Goal: Navigation & Orientation: Find specific page/section

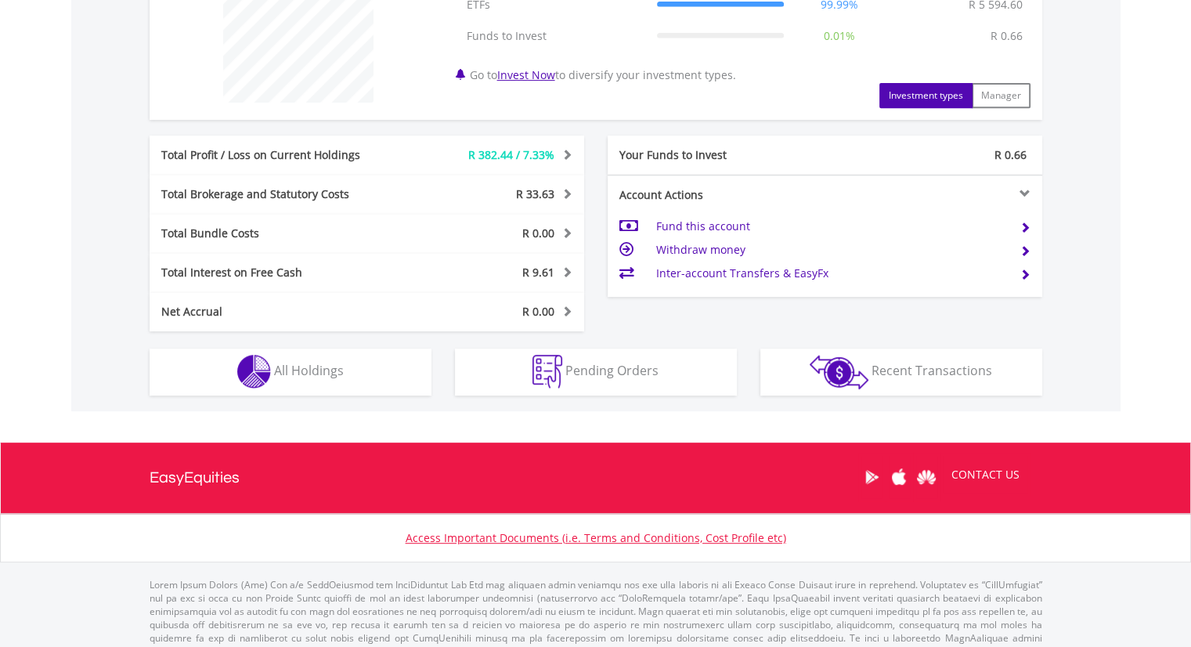
scroll to position [657, 0]
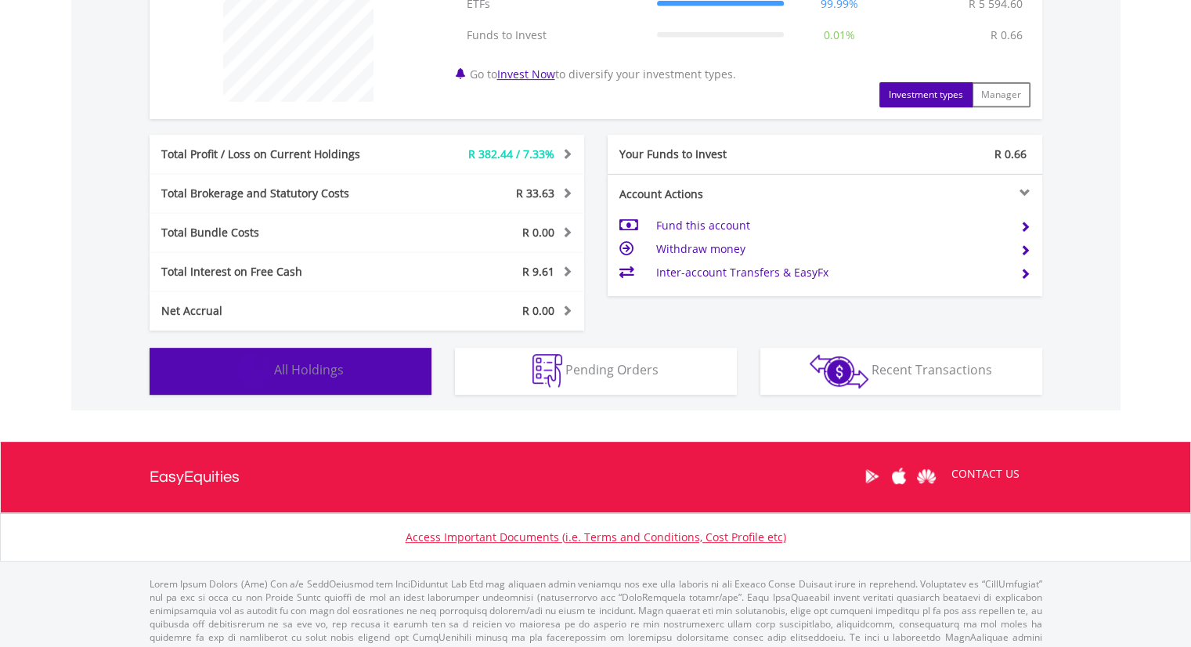
click at [321, 370] on span "All Holdings" at bounding box center [309, 369] width 70 height 17
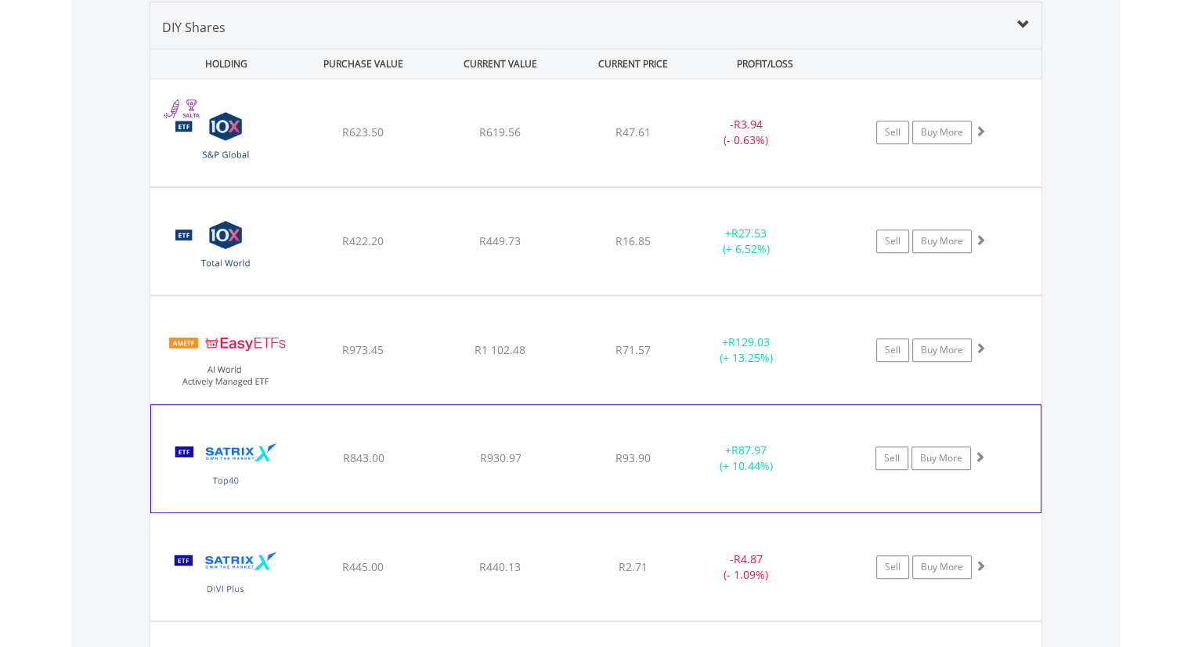
scroll to position [1202, 0]
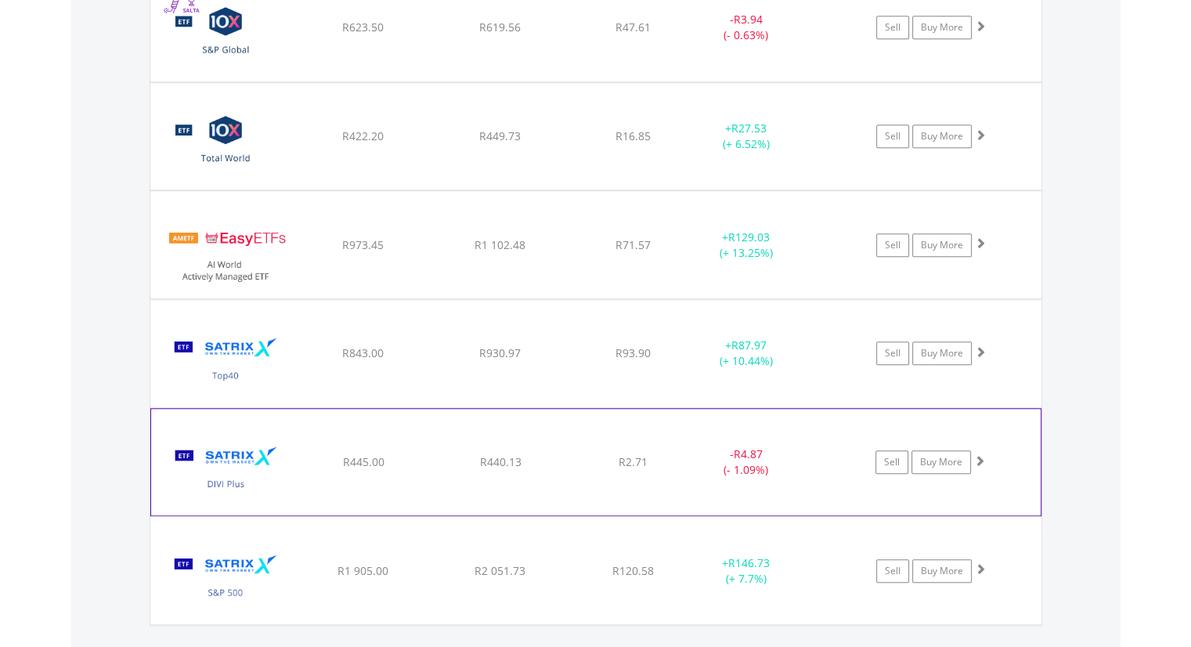
click at [362, 81] on div "﻿ Satrix DIVI ETF R445.00 R440.13 R2.71 - R4.87 (- 1.09%) Sell Buy More" at bounding box center [595, 27] width 891 height 107
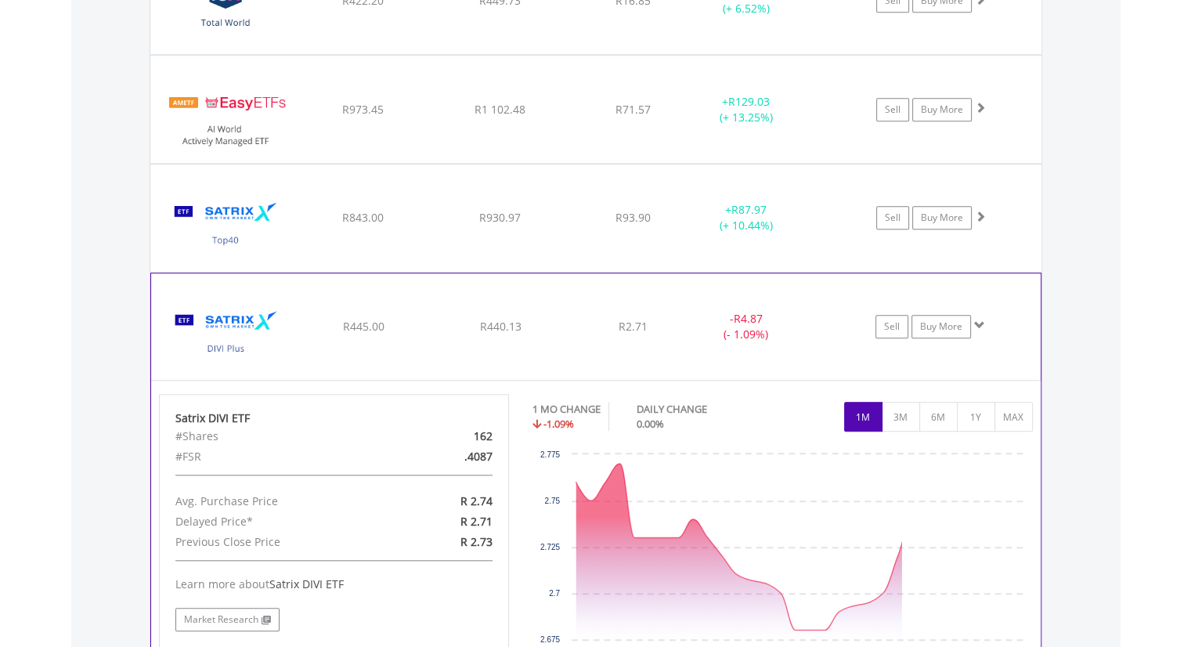
scroll to position [1340, 0]
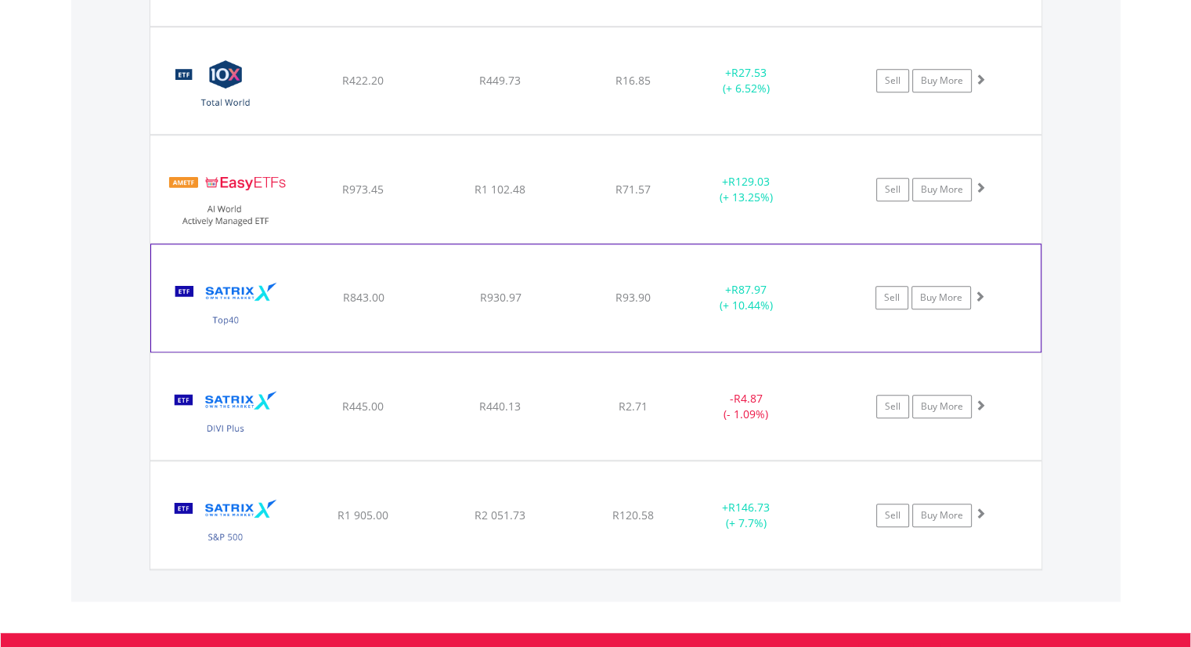
scroll to position [1246, 0]
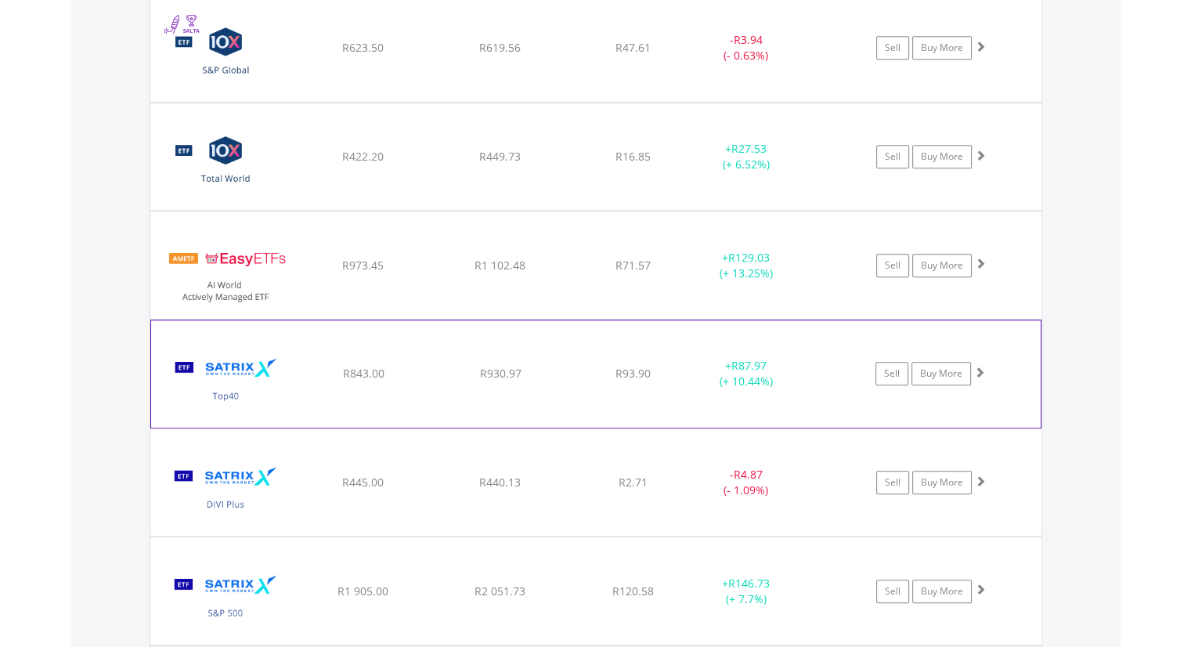
scroll to position [1167, 0]
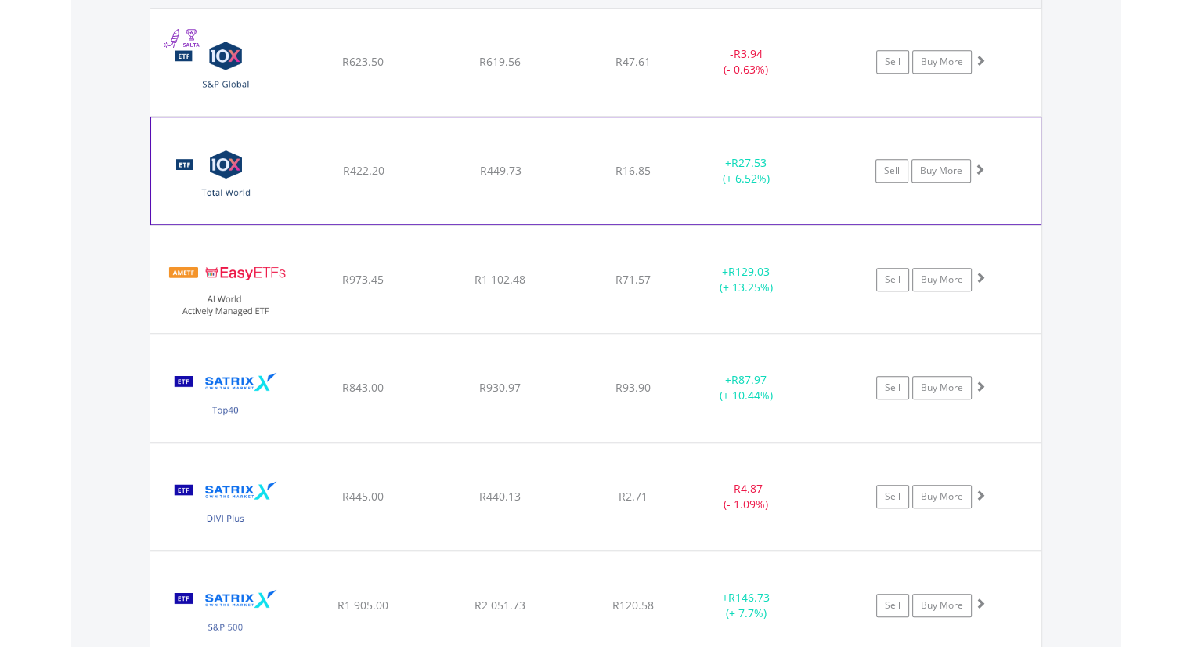
click at [474, 116] on div "﻿ 10X Total World Stock Feeder Exchange Traded Fund R422.20 R449.73 R16.85 + R2…" at bounding box center [595, 62] width 891 height 107
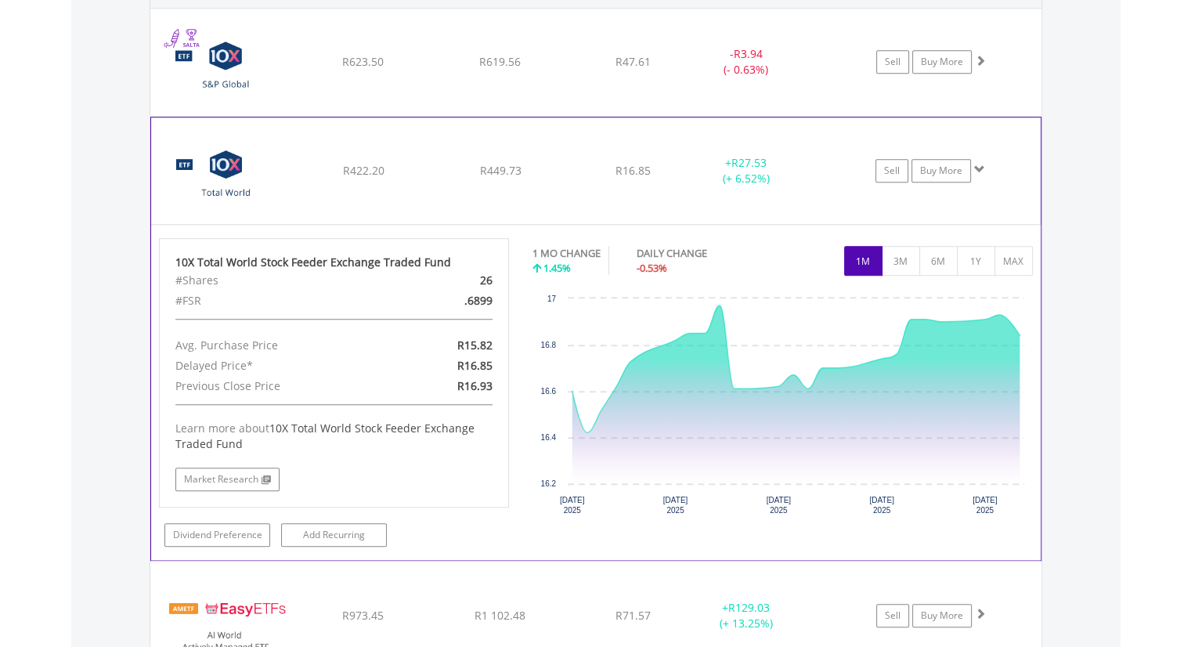
click at [474, 116] on div "﻿ 10X Total World Stock Feeder Exchange Traded Fund R422.20 R449.73 R16.85 + R2…" at bounding box center [595, 62] width 891 height 107
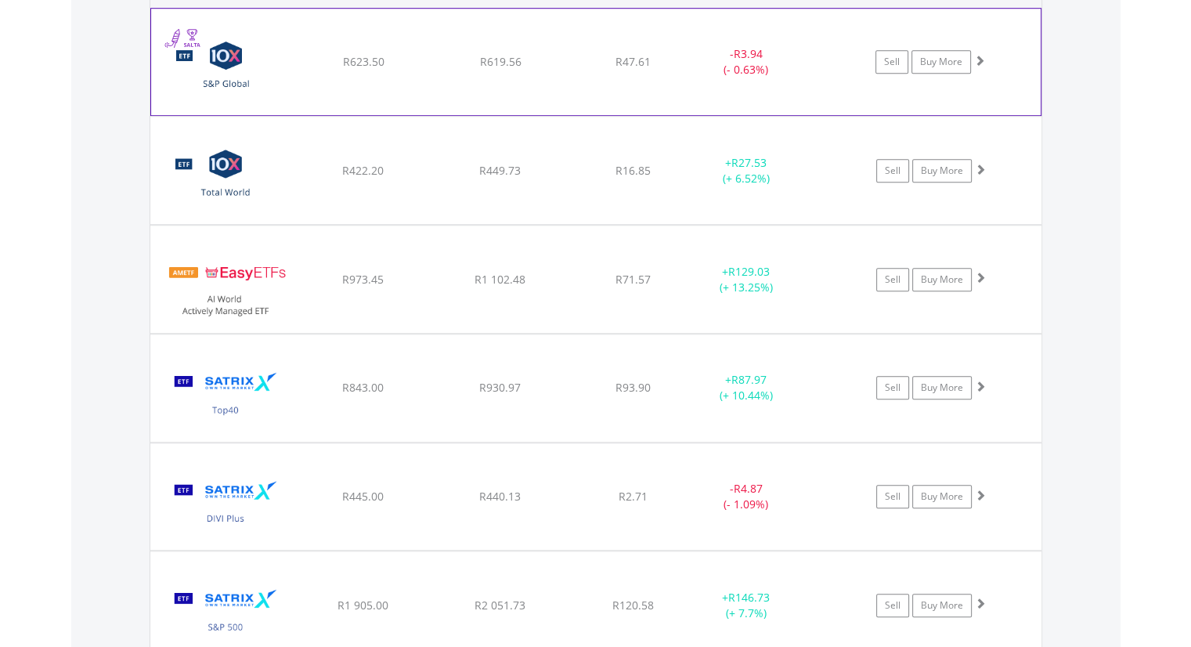
click at [454, 98] on div "﻿ 10X S&P Global Property Exchange Traded Fund R623.50 R619.56 R47.61 - R3.94 (…" at bounding box center [595, 62] width 889 height 106
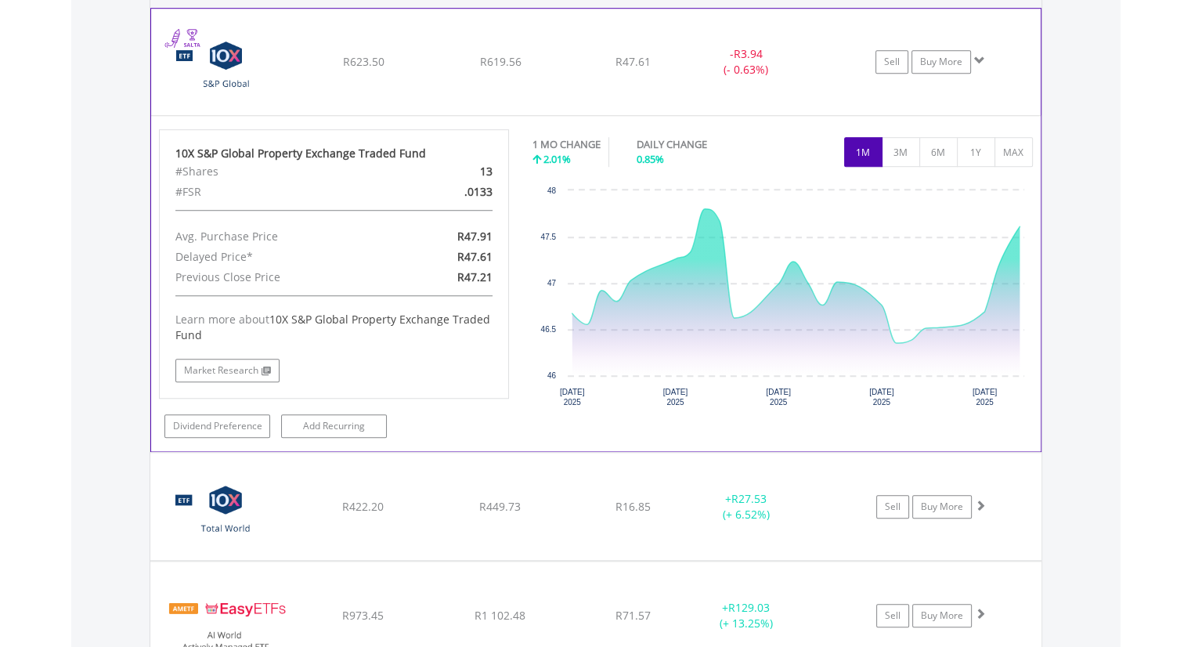
click at [454, 98] on div "﻿ 10X S&P Global Property Exchange Traded Fund R623.50 R619.56 R47.61 - R3.94 (…" at bounding box center [595, 62] width 889 height 106
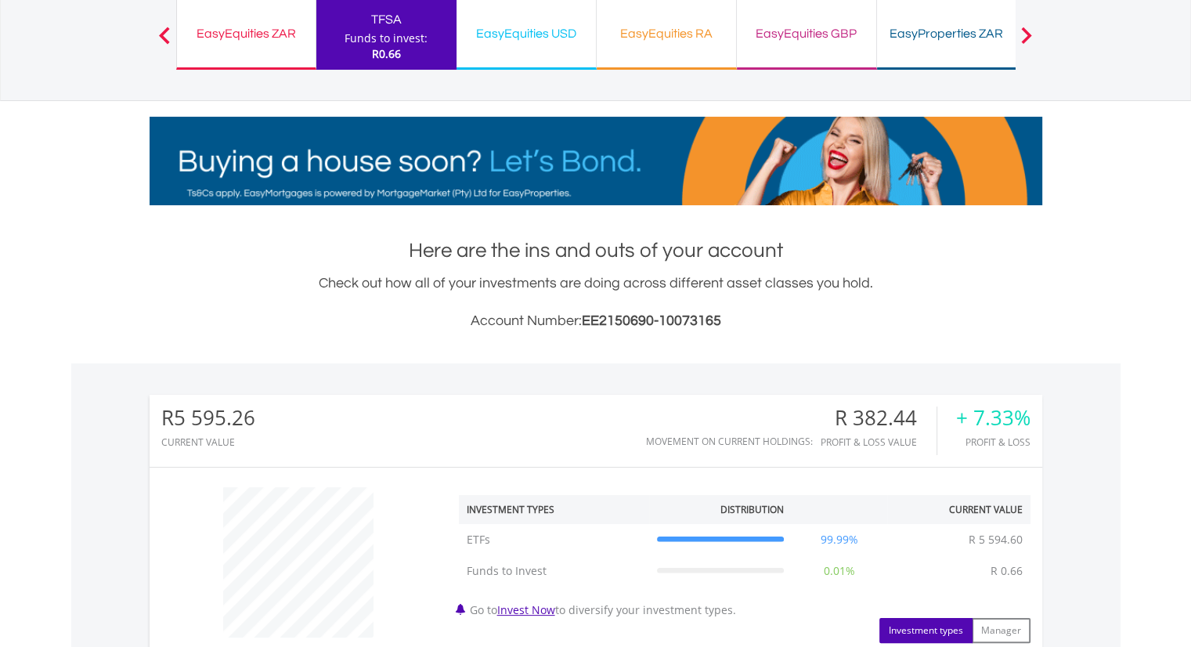
scroll to position [0, 0]
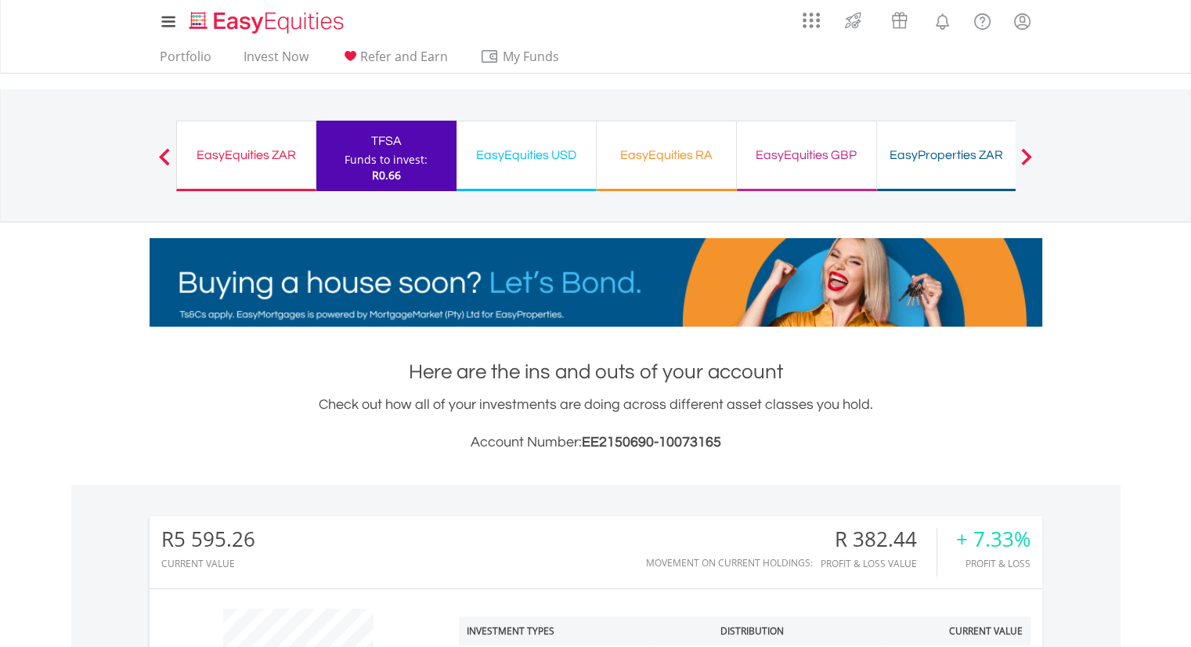
click at [180, 41] on div "My Investments Invest Now New Listings Sell My Recurring Investments Pending Or…" at bounding box center [596, 21] width 893 height 43
click at [179, 49] on link "Portfolio" at bounding box center [185, 61] width 64 height 24
